Goal: Information Seeking & Learning: Learn about a topic

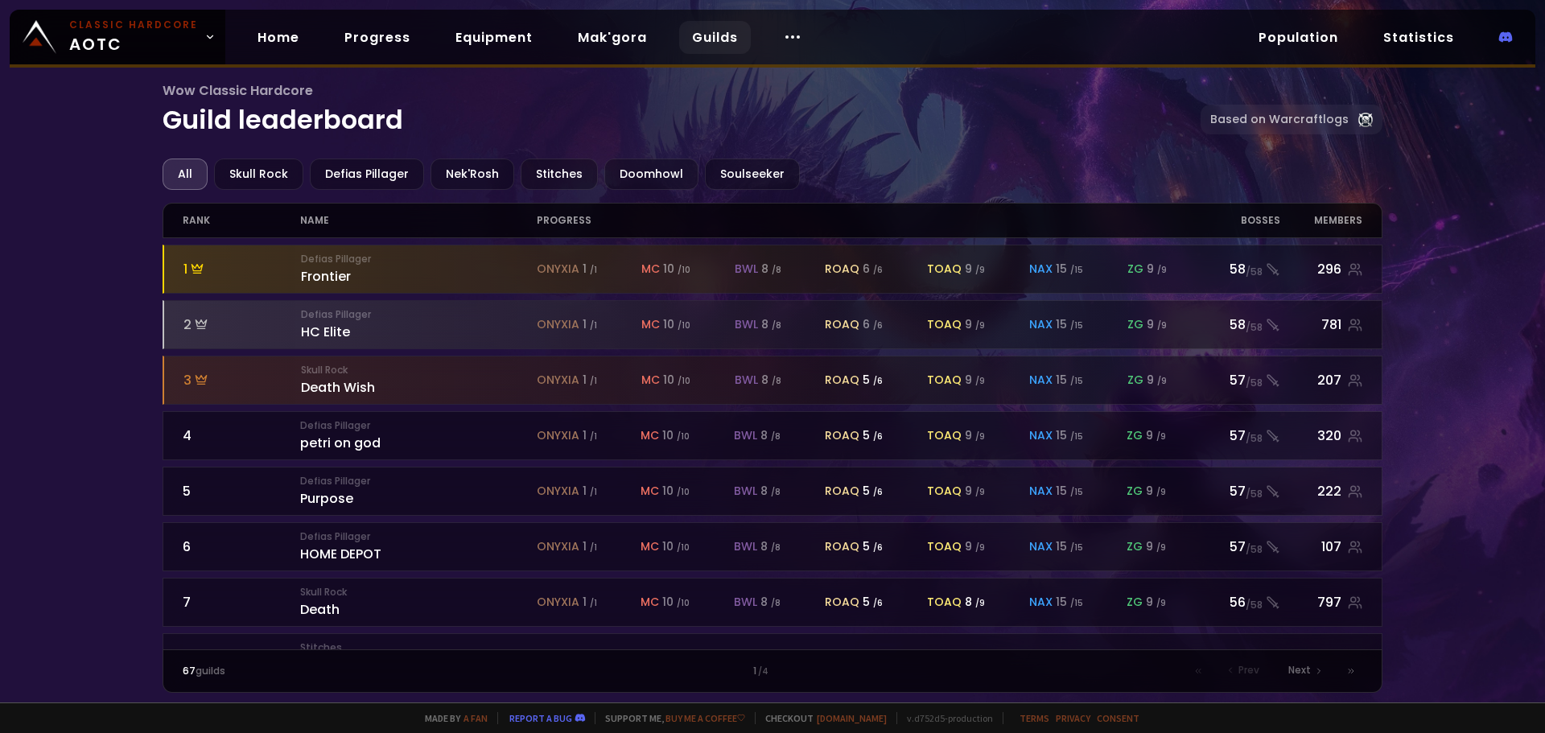
click at [90, 349] on div "Wow Classic Hardcore Guild leaderboard Based on Warcraftlogs All Skull Rock Def…" at bounding box center [772, 351] width 1545 height 703
click at [463, 142] on div "Wow Classic Hardcore Guild leaderboard Based on Warcraftlogs" at bounding box center [773, 119] width 1221 height 78
click at [735, 174] on div "Soulseeker" at bounding box center [752, 174] width 95 height 31
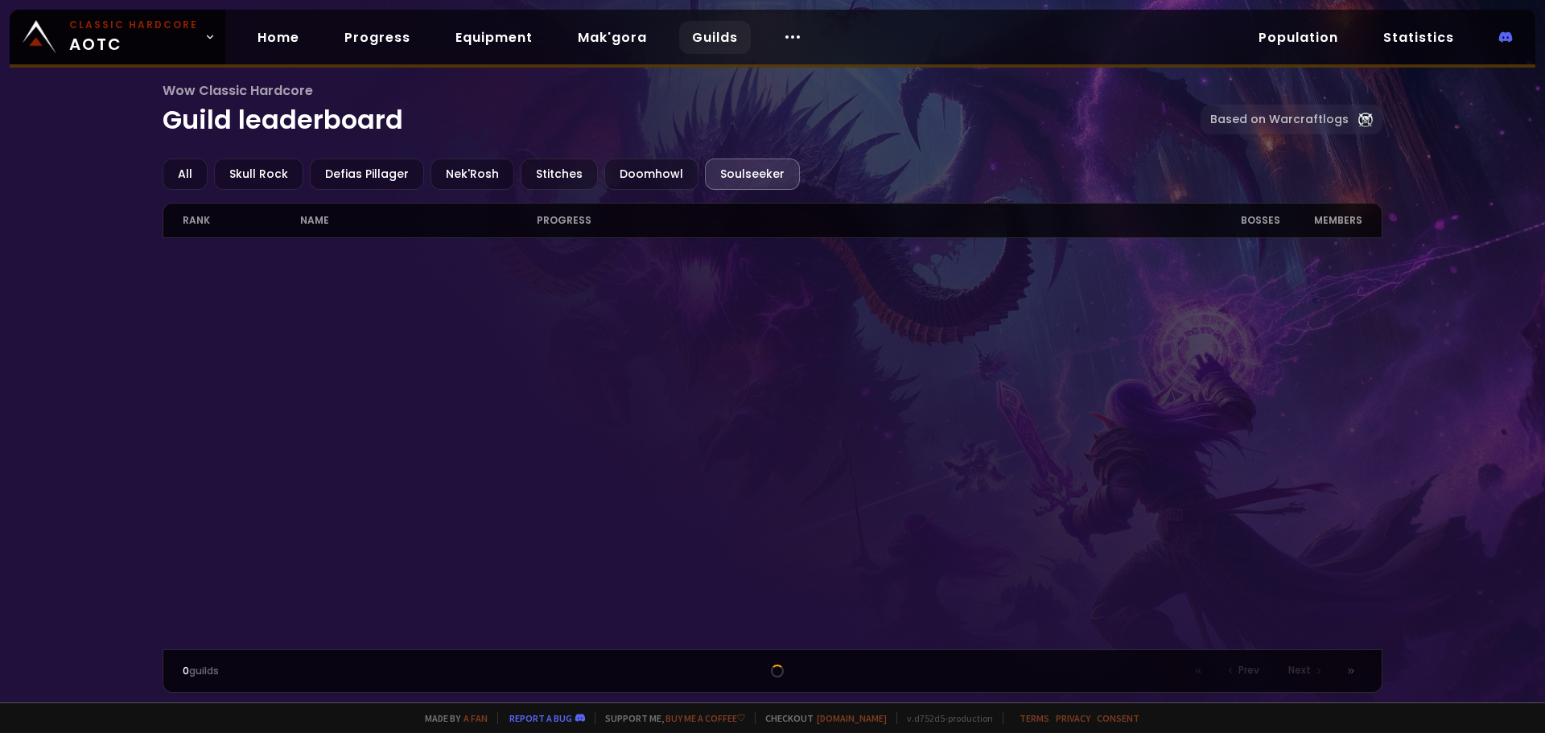
click at [842, 138] on h1 "Wow Classic Hardcore Guild leaderboard" at bounding box center [682, 109] width 1039 height 59
click at [833, 154] on div "Wow Classic Hardcore Guild leaderboard Based on Warcraftlogs" at bounding box center [773, 119] width 1221 height 78
click at [1303, 27] on link "Population" at bounding box center [1298, 37] width 105 height 33
